Goal: Information Seeking & Learning: Find specific fact

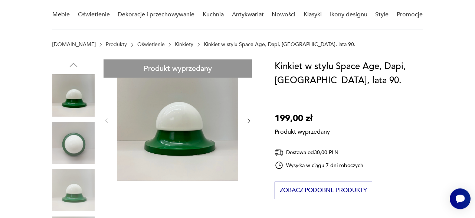
scroll to position [77, 0]
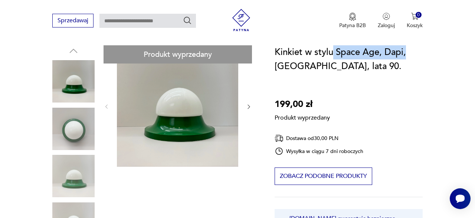
drag, startPoint x: 405, startPoint y: 53, endPoint x: 334, endPoint y: 52, distance: 71.2
click at [334, 52] on h1 "Kinkiet w stylu Space Age, Dapi, [GEOGRAPHIC_DATA], lata 90." at bounding box center [349, 59] width 148 height 28
copy h1 "Space Age, Dapi,"
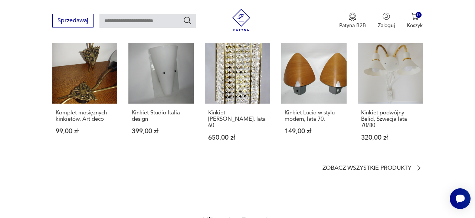
scroll to position [656, 0]
